Goal: Task Accomplishment & Management: Manage account settings

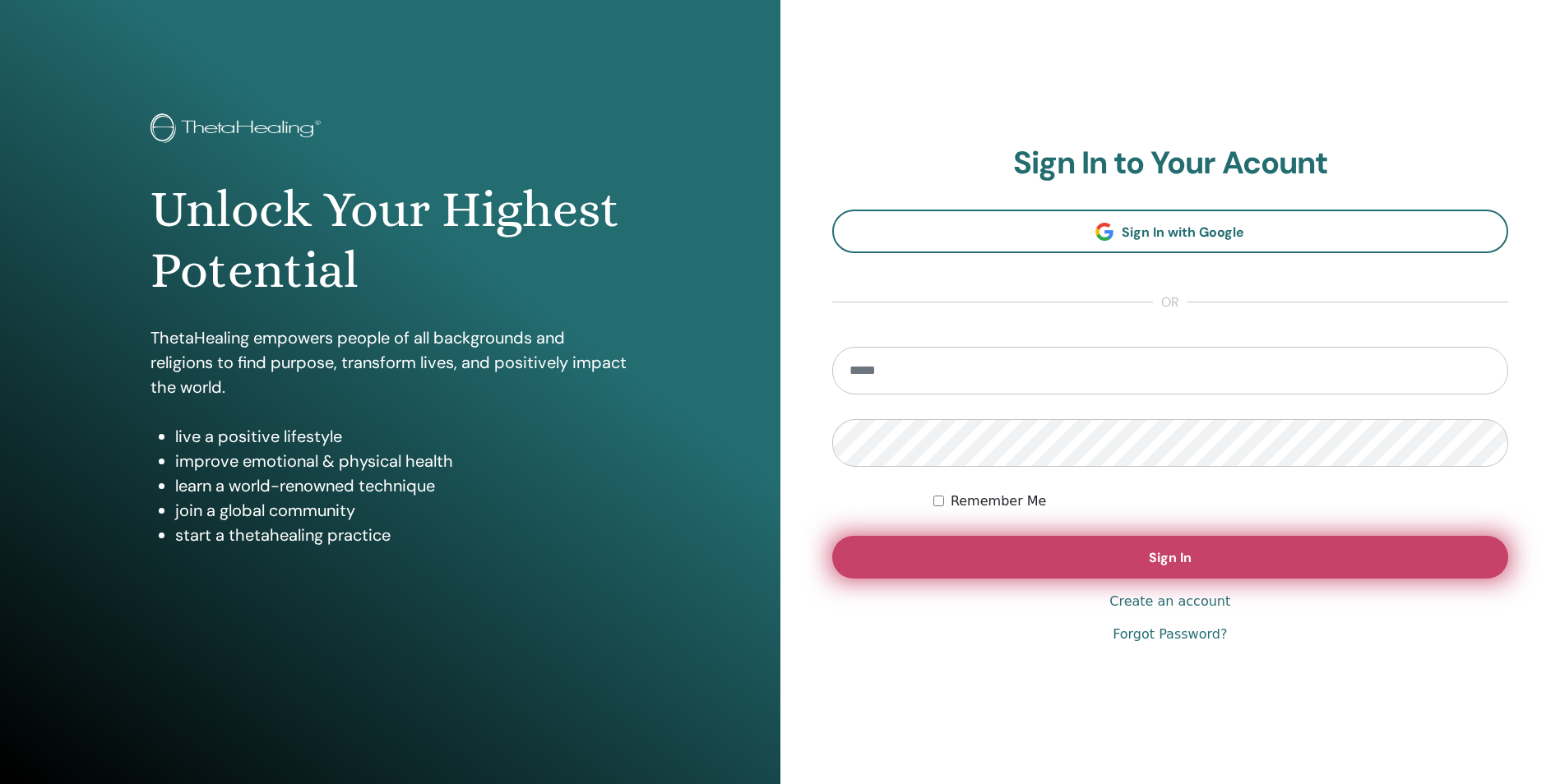
type input "**********"
click at [1168, 556] on span "Sign In" at bounding box center [1170, 557] width 43 height 17
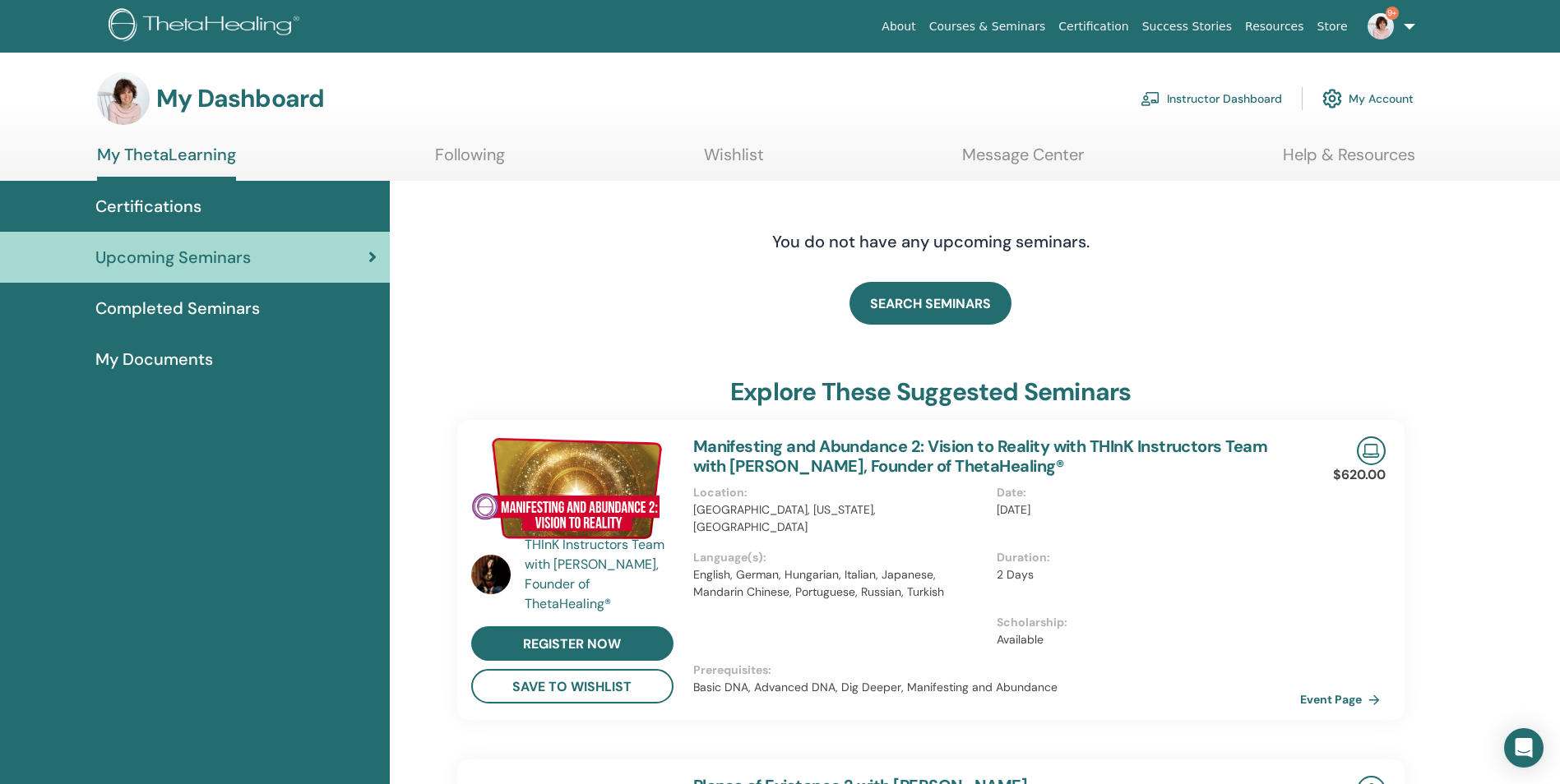
click at [1218, 96] on link "Instructor Dashboard" at bounding box center [1211, 99] width 142 height 36
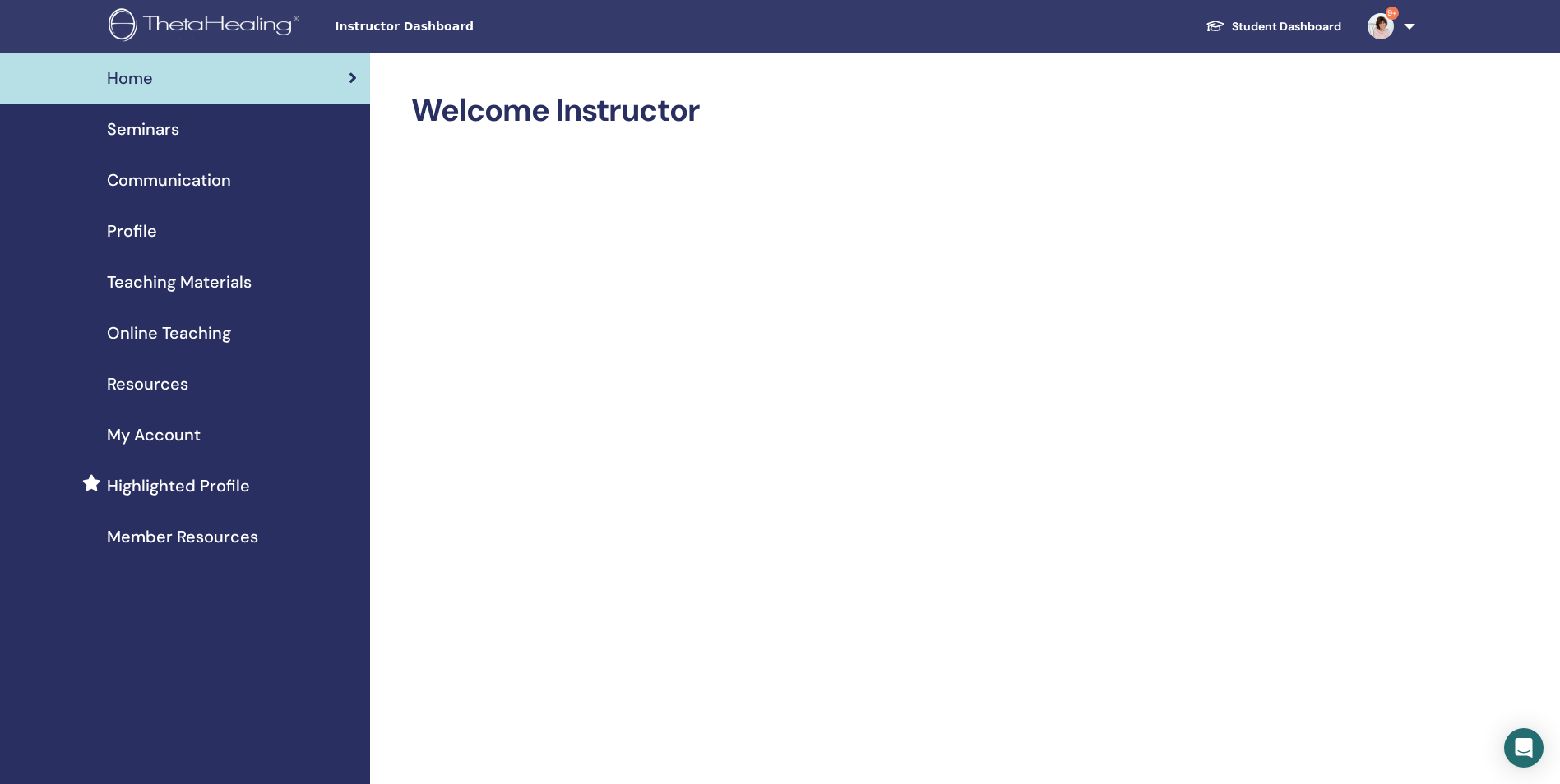
click at [171, 125] on span "Seminars" at bounding box center [143, 129] width 73 height 25
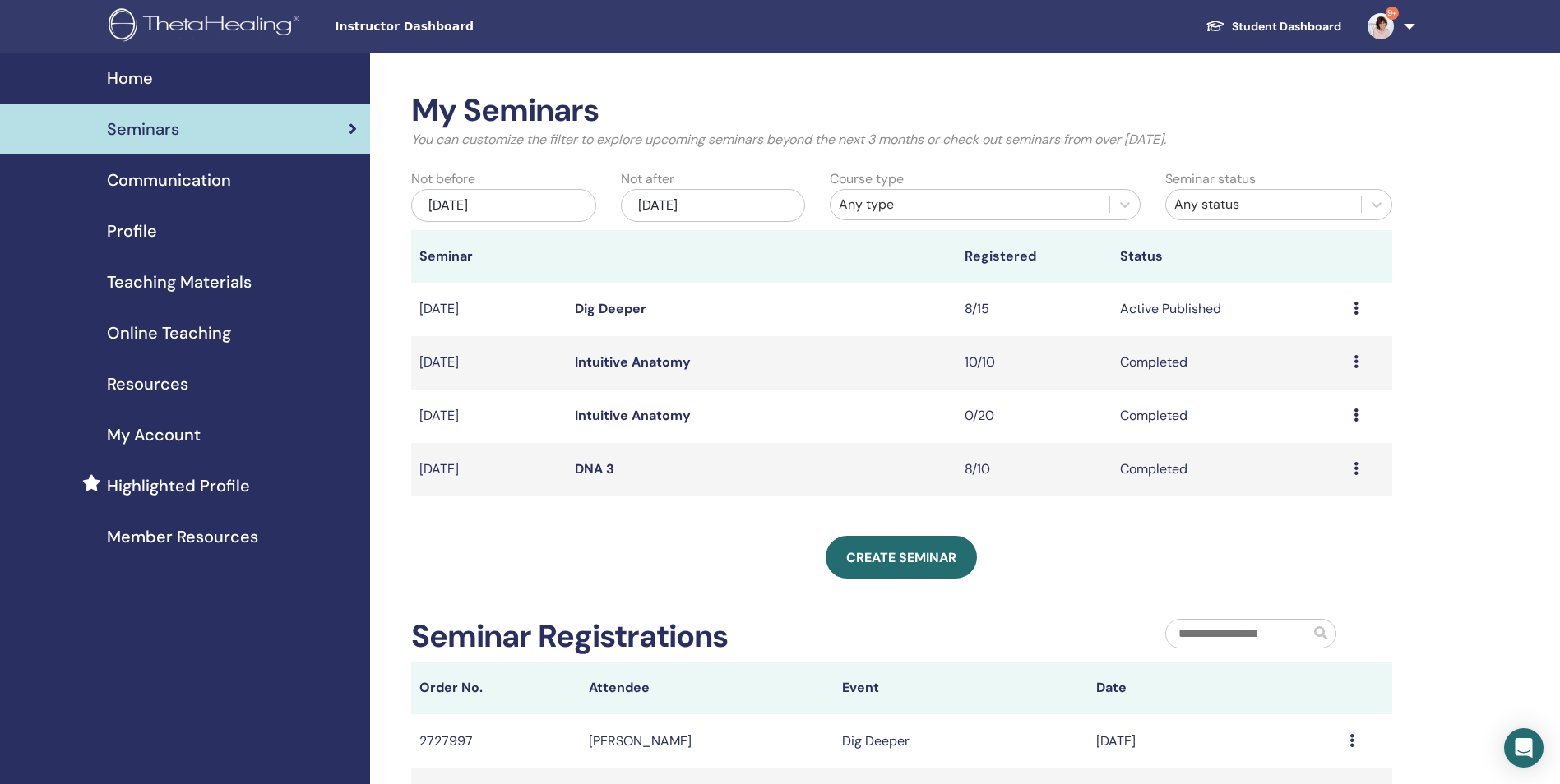
click at [620, 309] on link "Dig Deeper" at bounding box center [611, 308] width 72 height 17
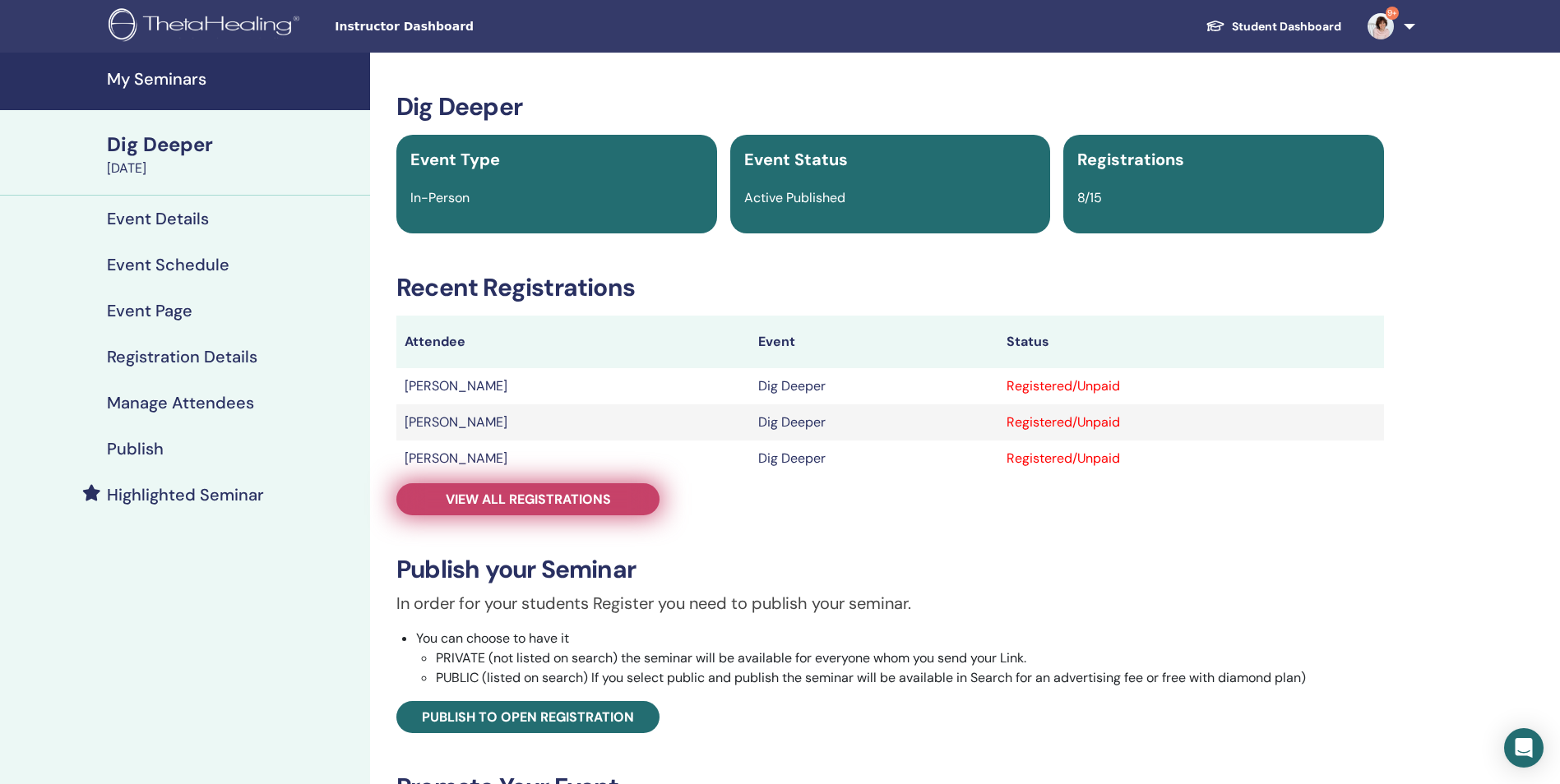
click at [555, 491] on span "View all registrations" at bounding box center [528, 499] width 165 height 17
